Goal: Task Accomplishment & Management: Use online tool/utility

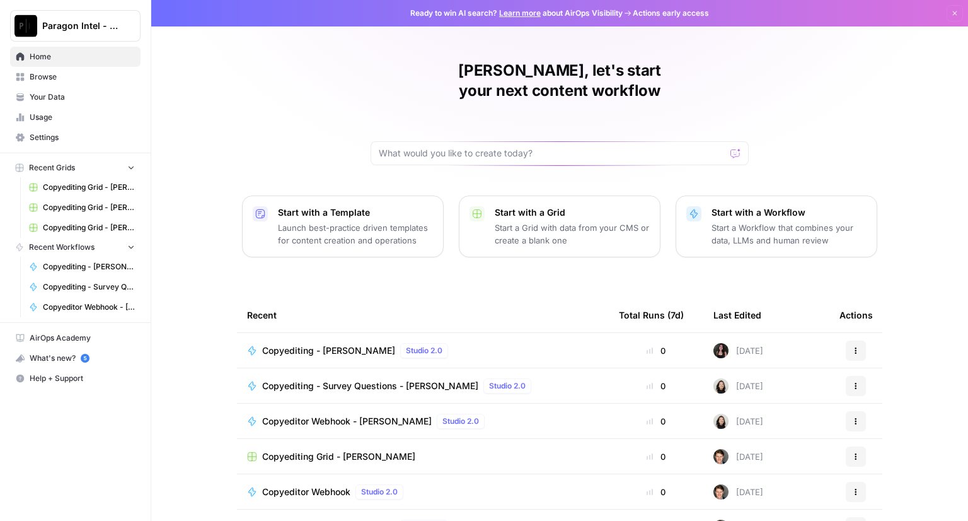
click at [317, 344] on span "Copyediting - [PERSON_NAME]" at bounding box center [328, 350] width 133 height 13
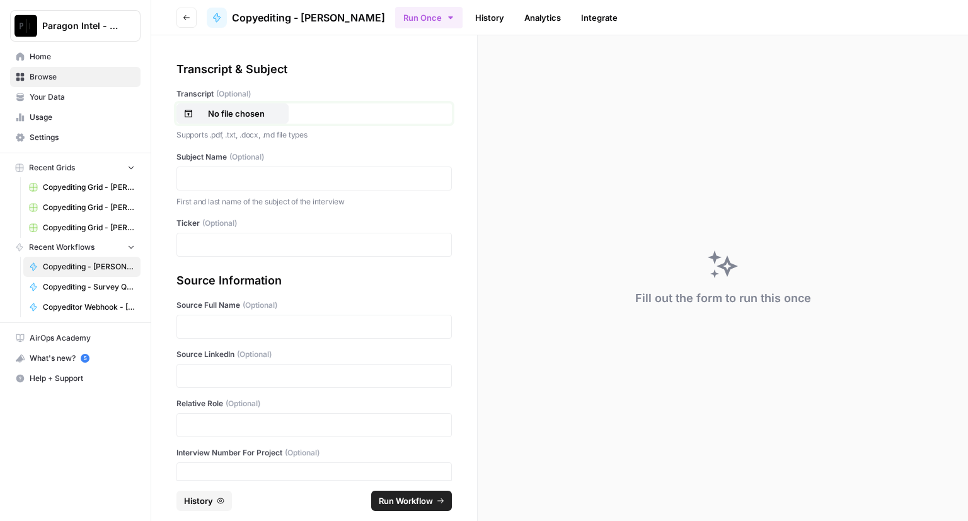
click at [241, 116] on p "No file chosen" at bounding box center [236, 113] width 81 height 13
click at [224, 179] on p at bounding box center [314, 178] width 259 height 13
click at [199, 246] on p at bounding box center [314, 244] width 259 height 13
click at [193, 334] on div at bounding box center [315, 327] width 276 height 24
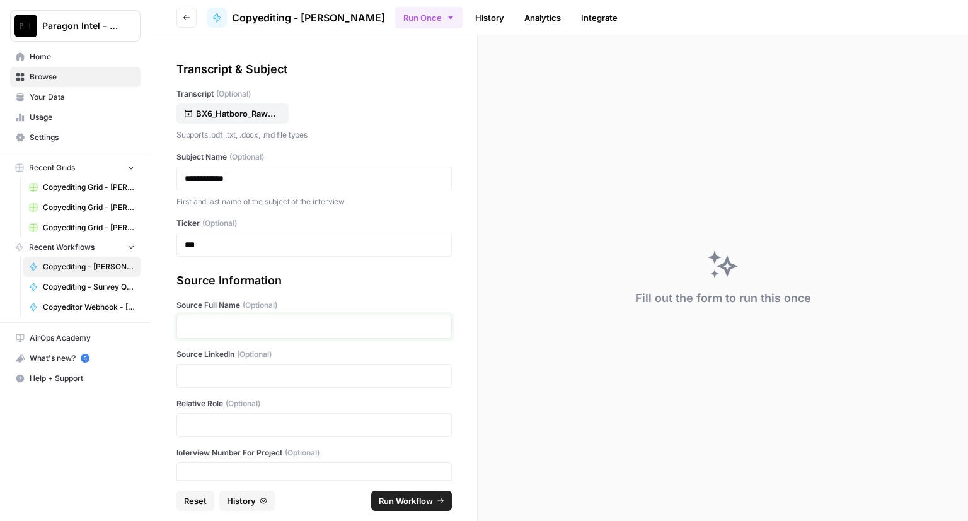
click at [195, 329] on p at bounding box center [314, 326] width 259 height 13
click at [244, 373] on p at bounding box center [314, 375] width 259 height 13
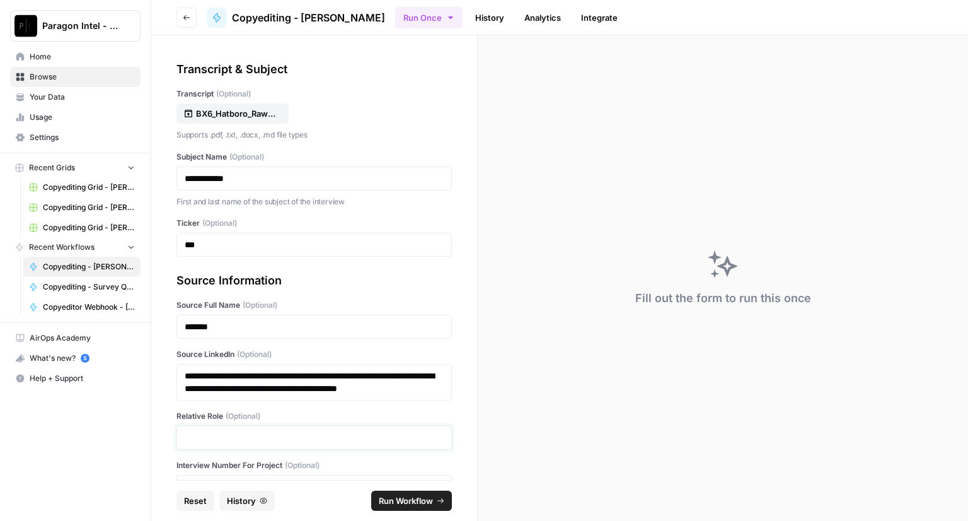
click at [208, 444] on p at bounding box center [314, 437] width 259 height 13
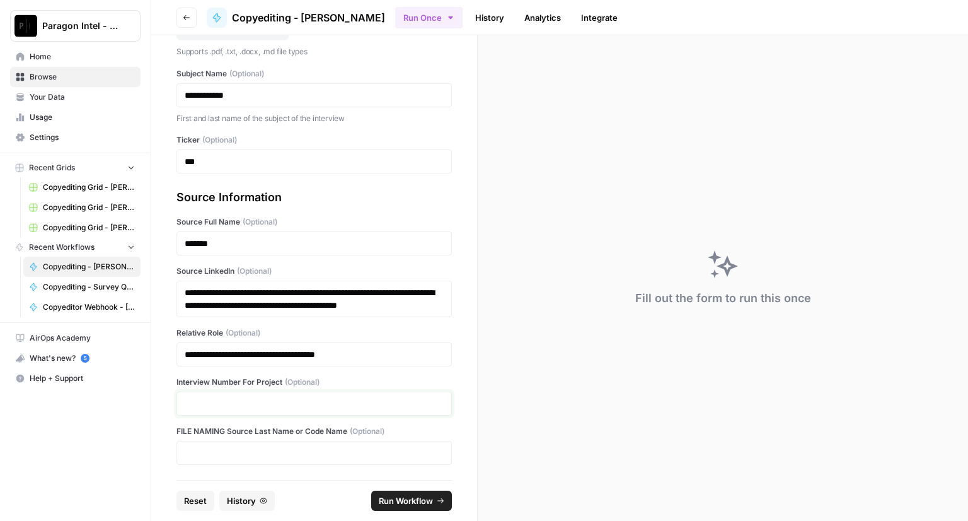
click at [207, 399] on p at bounding box center [314, 403] width 259 height 13
click at [391, 499] on span "Run Workflow" at bounding box center [406, 500] width 54 height 13
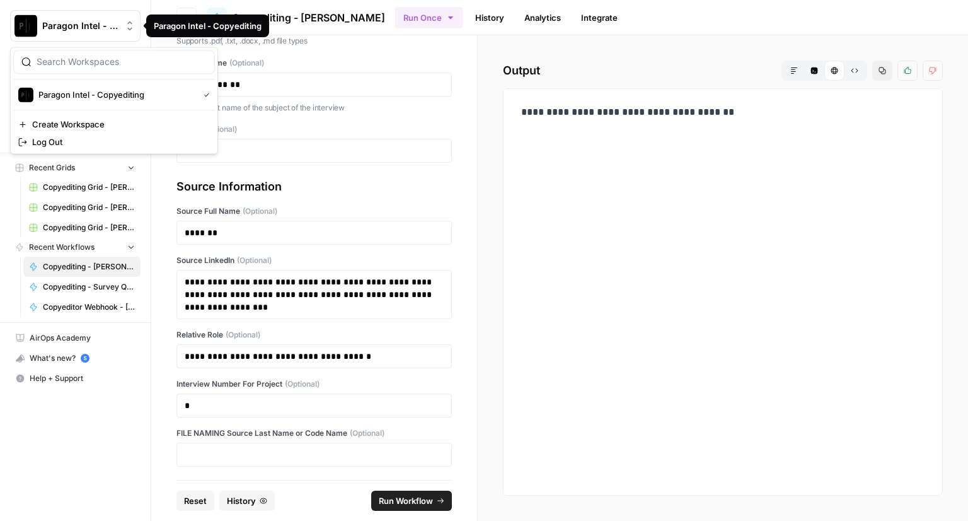
click at [71, 29] on span "Paragon Intel - Copyediting" at bounding box center [80, 26] width 76 height 13
click at [60, 95] on span "Paragon Intel - Copyediting" at bounding box center [115, 94] width 155 height 13
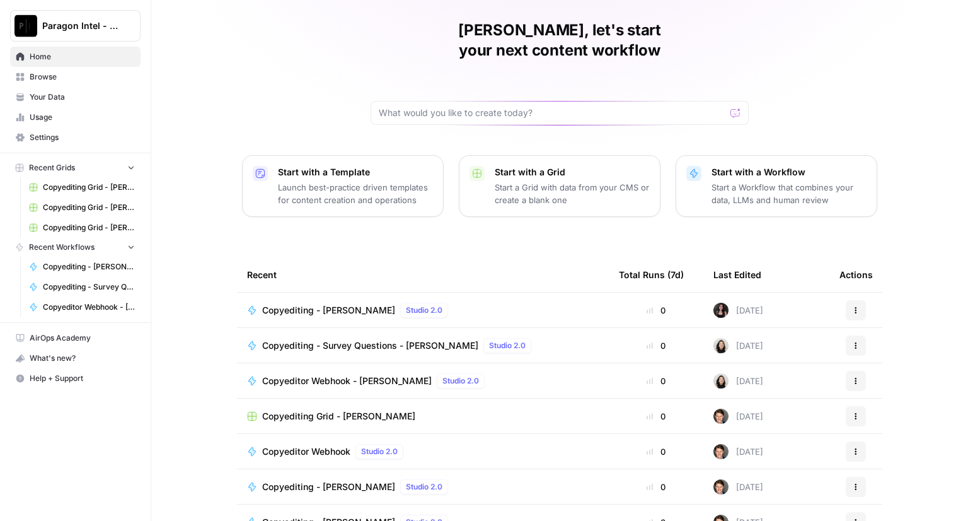
scroll to position [59, 0]
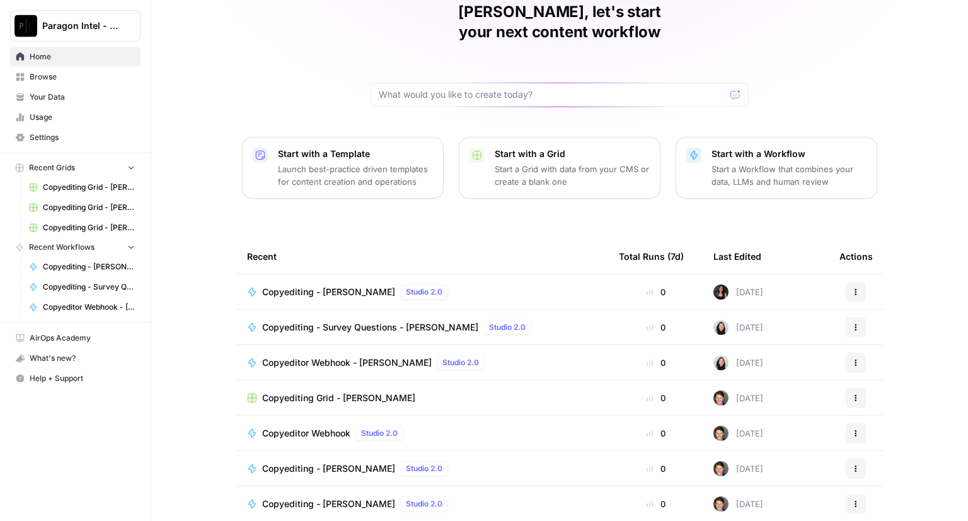
click at [310, 392] on span "Copyediting Grid - [PERSON_NAME]" at bounding box center [338, 398] width 153 height 13
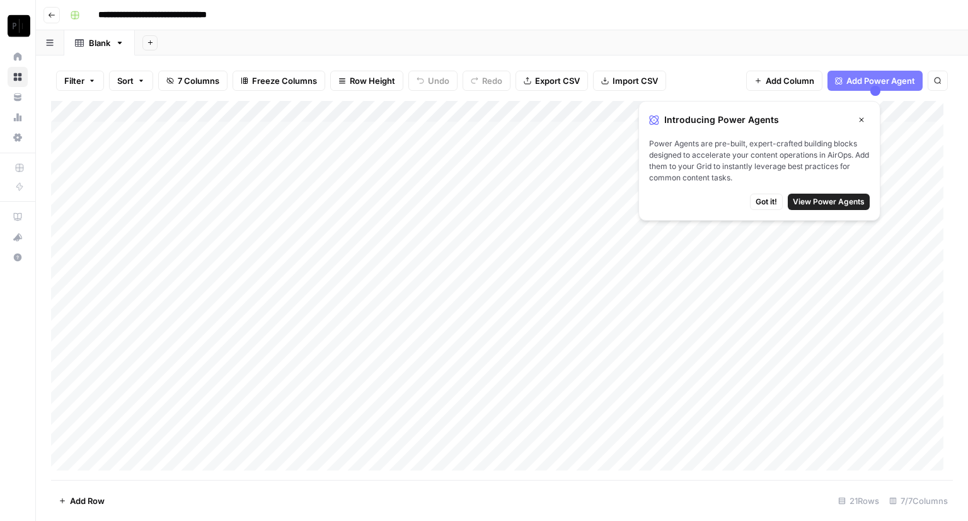
scroll to position [122, 0]
click at [680, 439] on div "Add Column" at bounding box center [502, 290] width 902 height 379
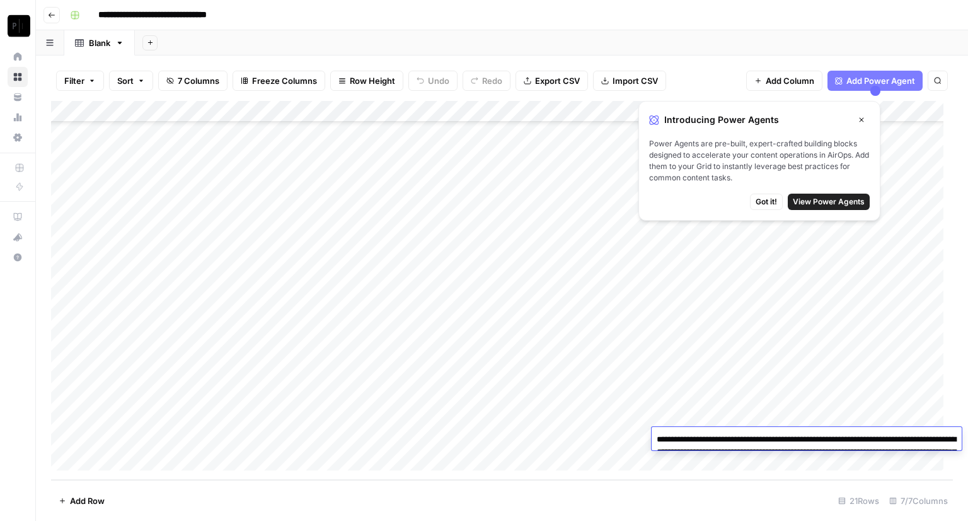
click at [680, 439] on textarea "**********" at bounding box center [807, 458] width 310 height 55
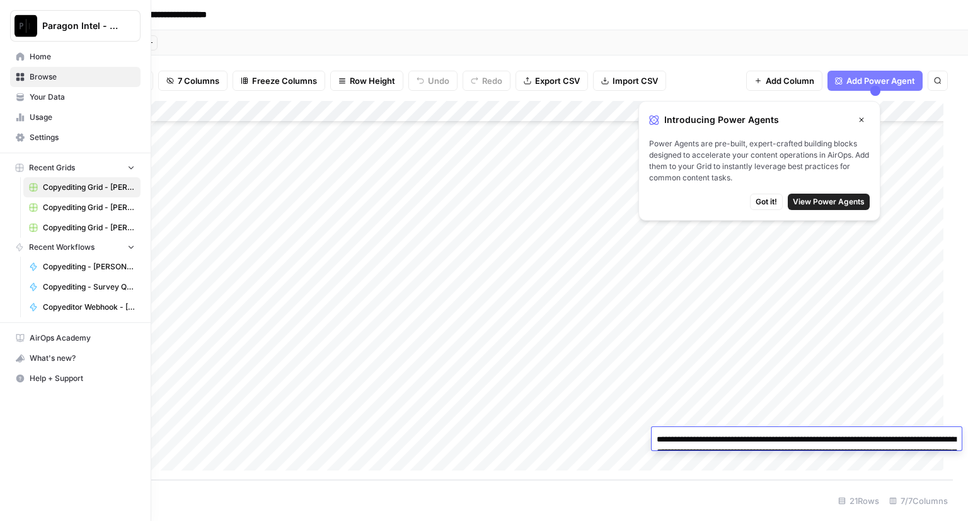
click at [28, 55] on link "Home" at bounding box center [75, 57] width 131 height 20
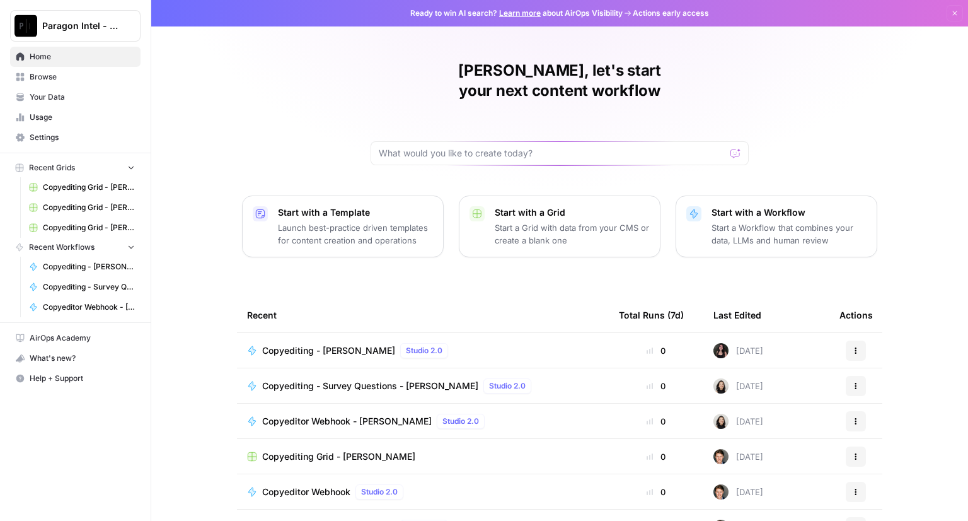
click at [333, 344] on span "Copyediting - [PERSON_NAME]" at bounding box center [328, 350] width 133 height 13
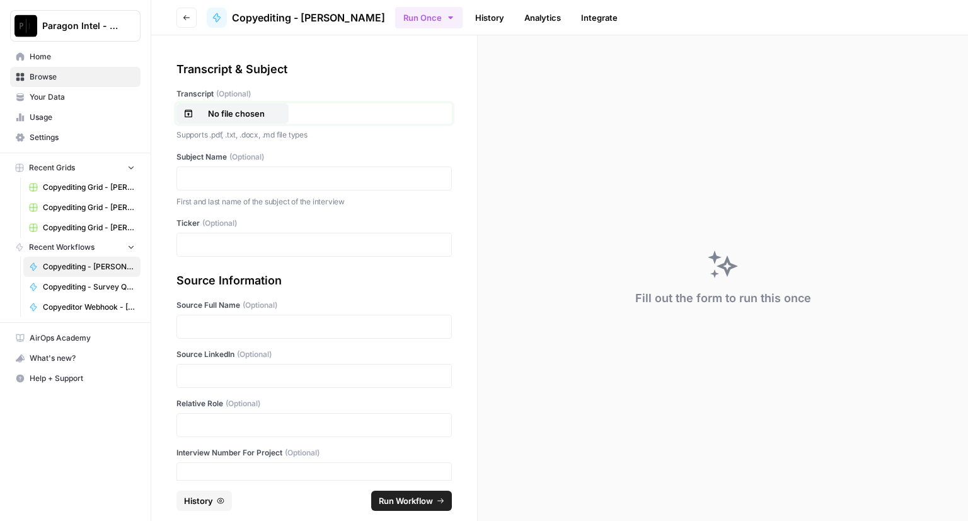
click at [270, 122] on button "No file chosen" at bounding box center [233, 113] width 112 height 20
click at [277, 180] on p at bounding box center [314, 178] width 259 height 13
click at [248, 244] on p at bounding box center [314, 244] width 259 height 13
click at [232, 323] on p at bounding box center [314, 326] width 259 height 13
click at [228, 373] on p at bounding box center [314, 375] width 259 height 13
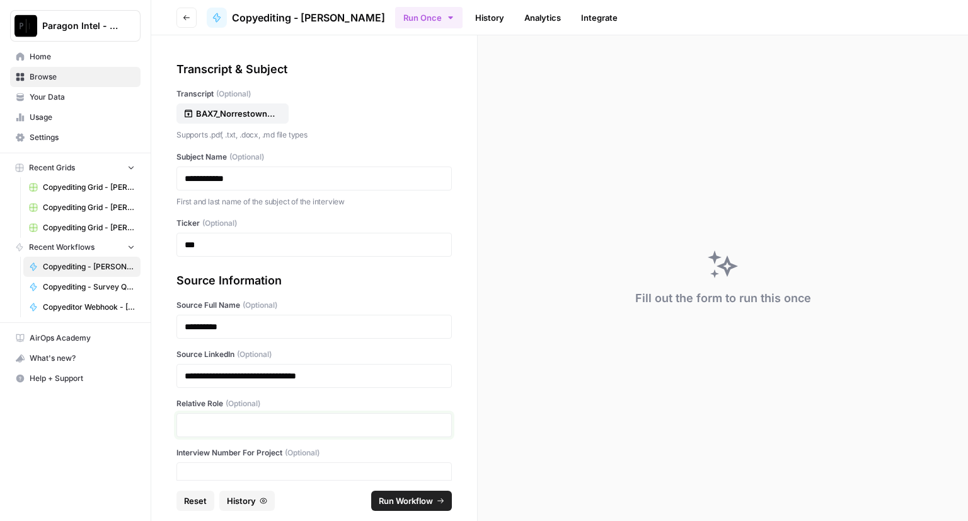
click at [209, 427] on p at bounding box center [314, 425] width 259 height 13
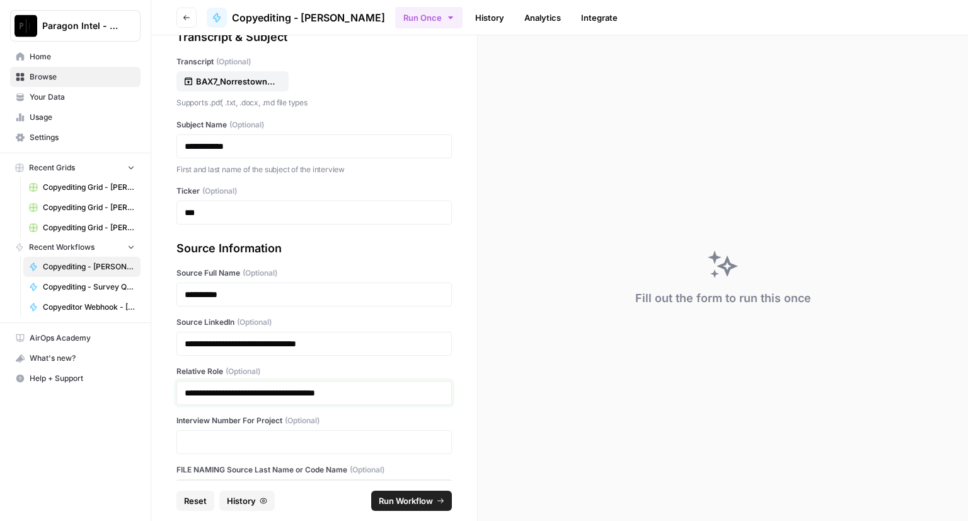
scroll to position [34, 0]
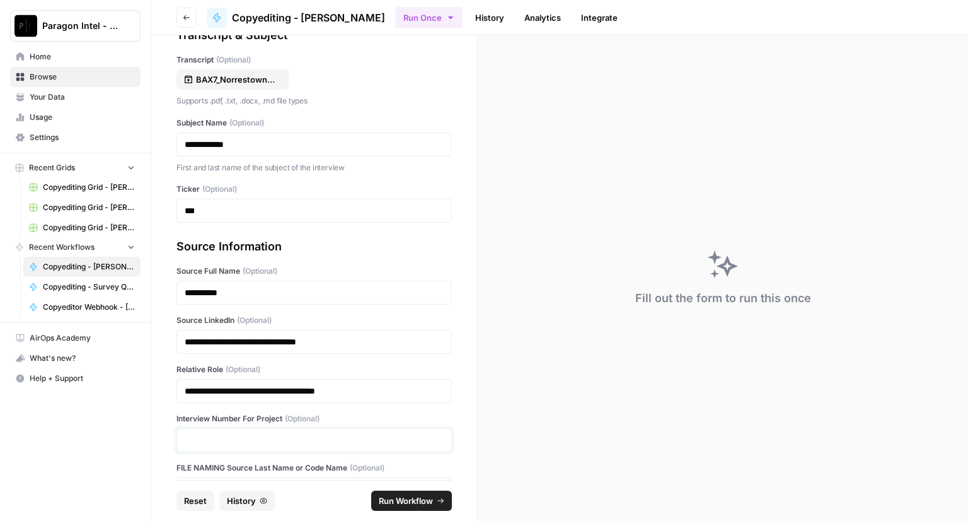
click at [209, 434] on p at bounding box center [314, 440] width 259 height 13
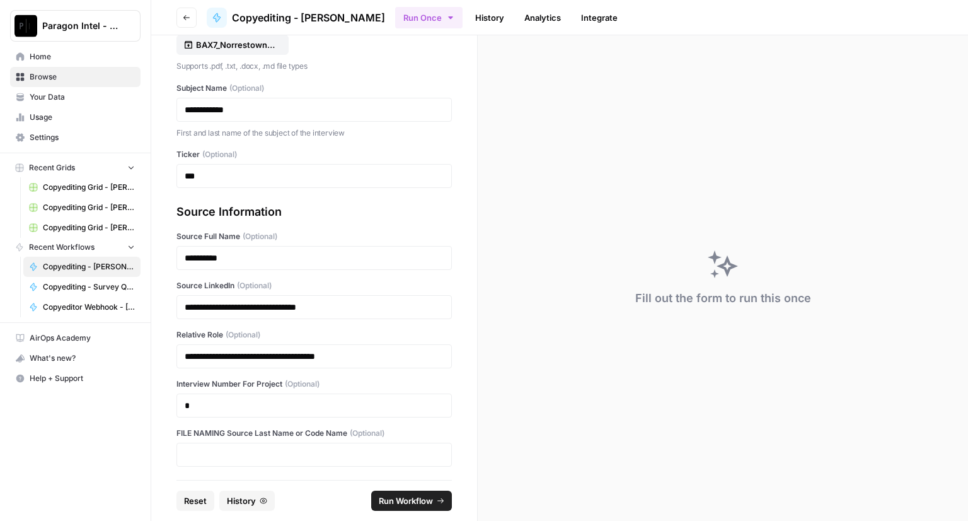
click at [410, 498] on span "Run Workflow" at bounding box center [406, 500] width 54 height 13
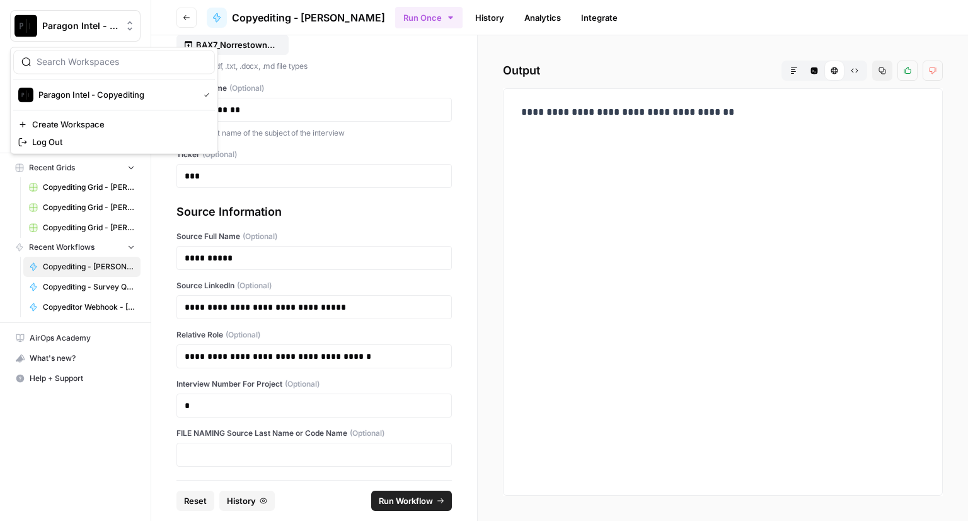
click at [55, 33] on button "Paragon Intel - Copyediting" at bounding box center [75, 26] width 131 height 32
click at [43, 95] on span "Paragon Intel - Copyediting" at bounding box center [115, 94] width 155 height 13
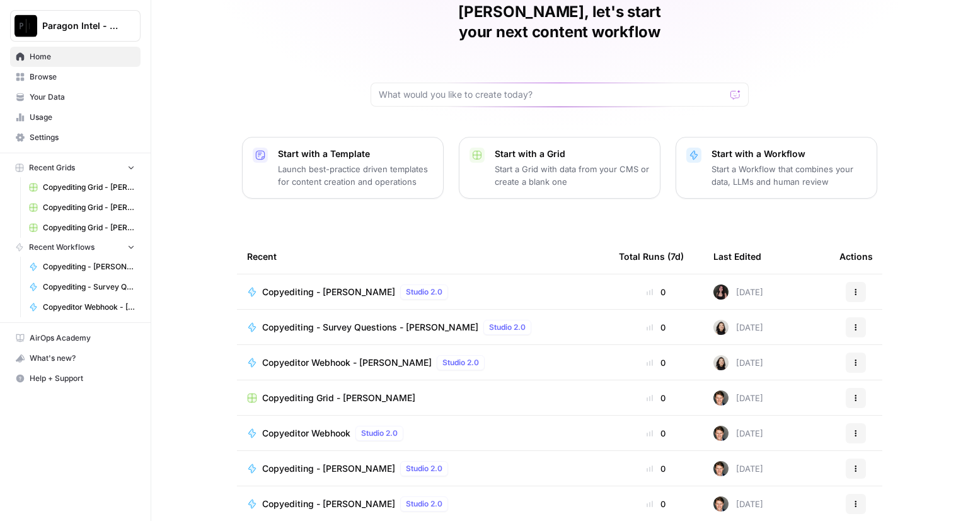
scroll to position [58, 0]
click at [315, 392] on span "Copyediting Grid - [PERSON_NAME]" at bounding box center [338, 398] width 153 height 13
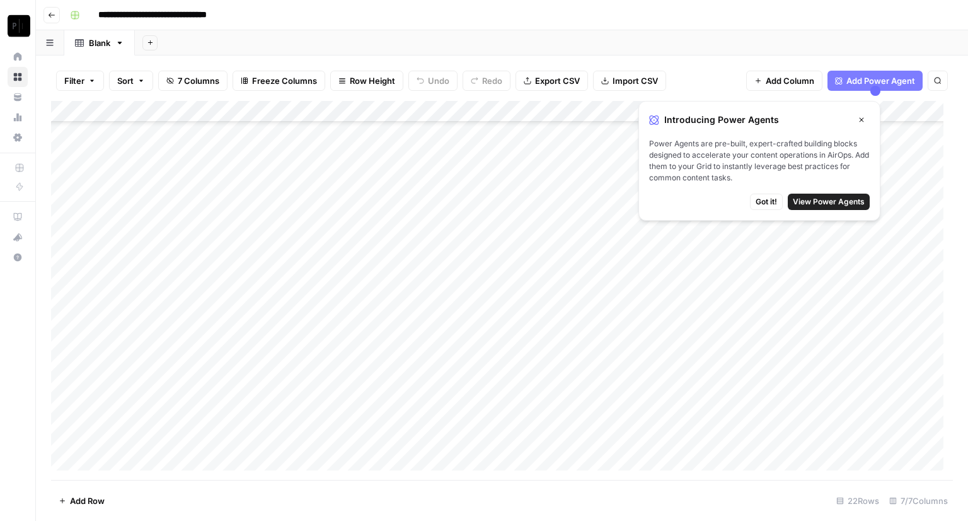
scroll to position [144, 0]
click at [751, 434] on div "Add Column" at bounding box center [502, 290] width 902 height 379
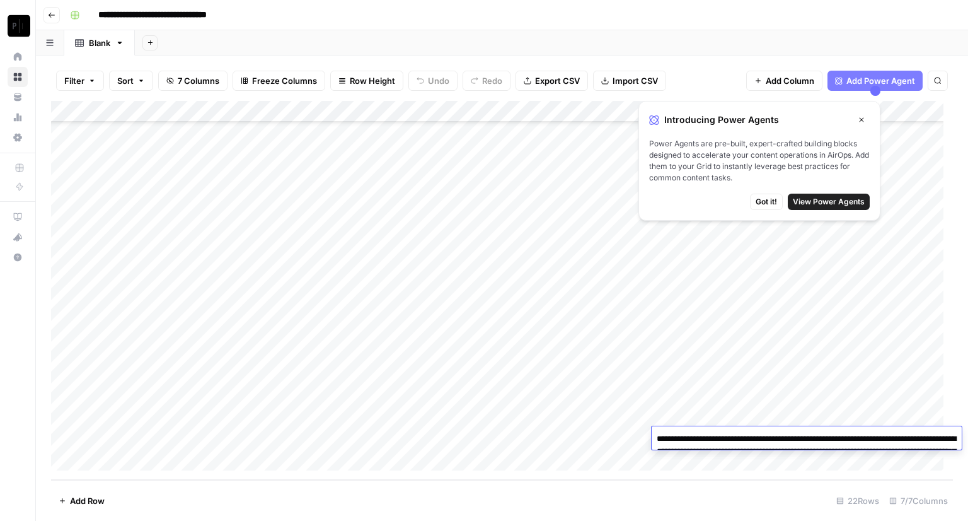
click at [751, 434] on textarea "**********" at bounding box center [807, 457] width 310 height 55
